Goal: Book appointment/travel/reservation

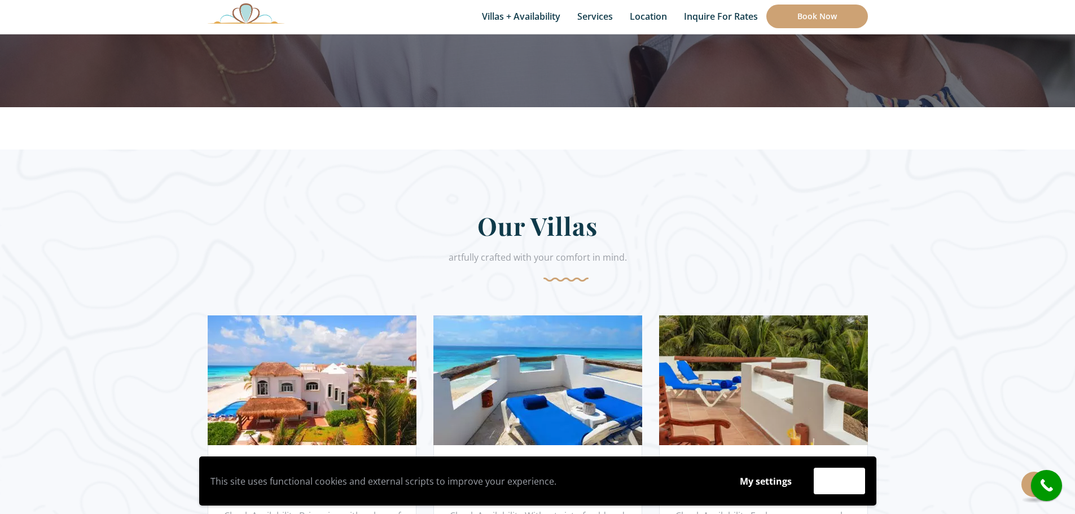
scroll to position [564, 0]
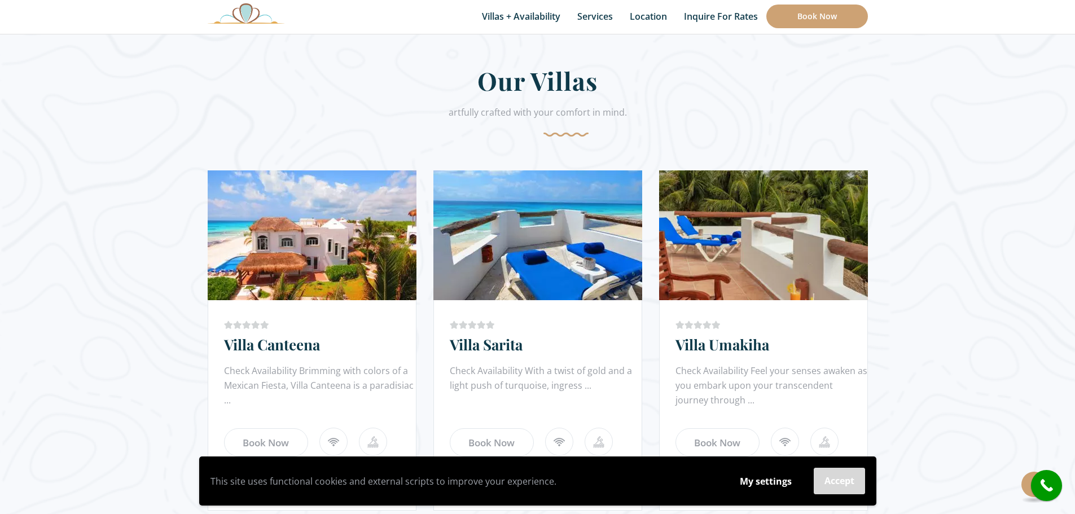
click at [835, 476] on button "Accept" at bounding box center [838, 481] width 51 height 27
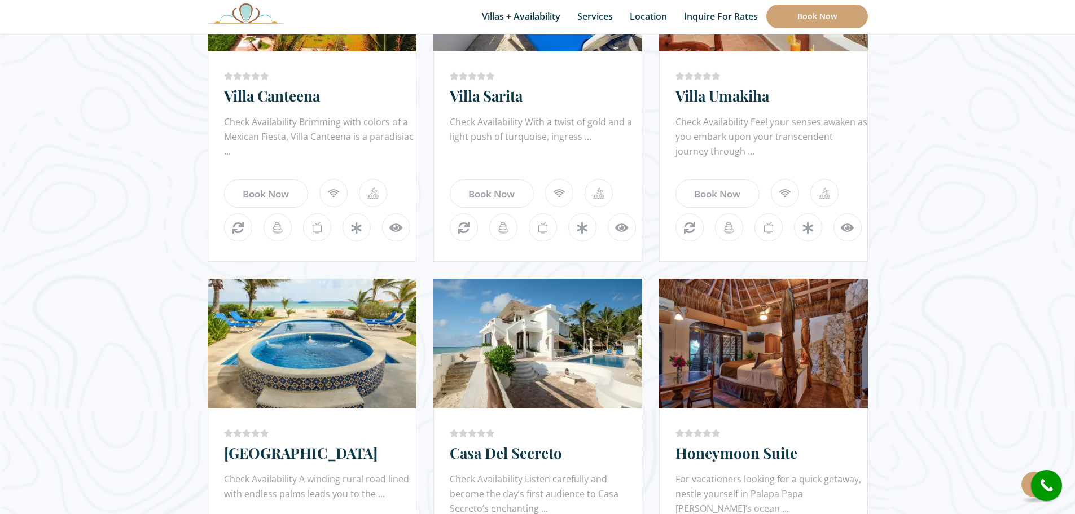
scroll to position [1015, 0]
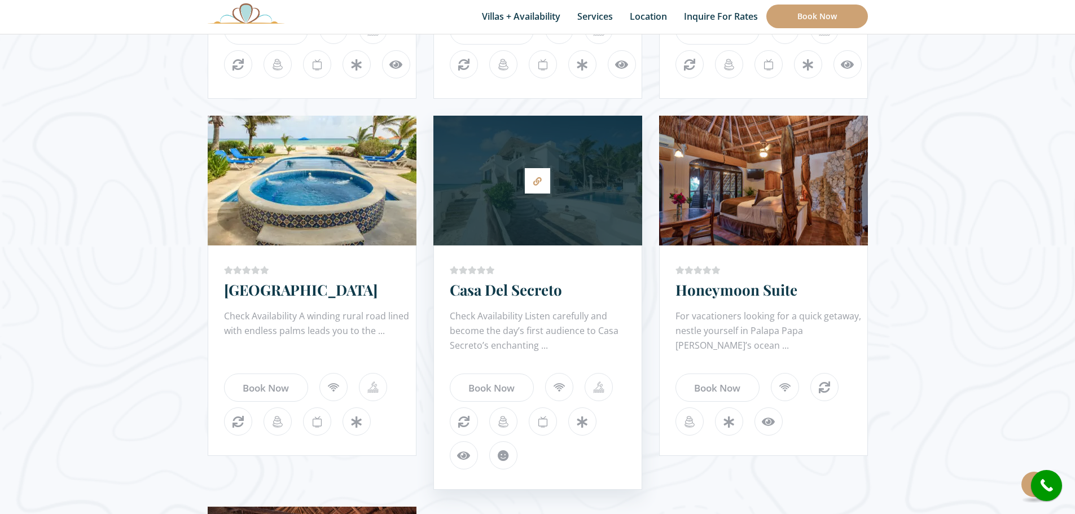
drag, startPoint x: 489, startPoint y: 209, endPoint x: 448, endPoint y: 286, distance: 87.6
click at [446, 281] on div "Price Starting From: $1,425.0 Night Casa Del Secreto Check Availability Listen …" at bounding box center [537, 367] width 209 height 244
click at [483, 299] on link "Casa Del Secreto" at bounding box center [506, 290] width 112 height 20
